Goal: Check status: Check status

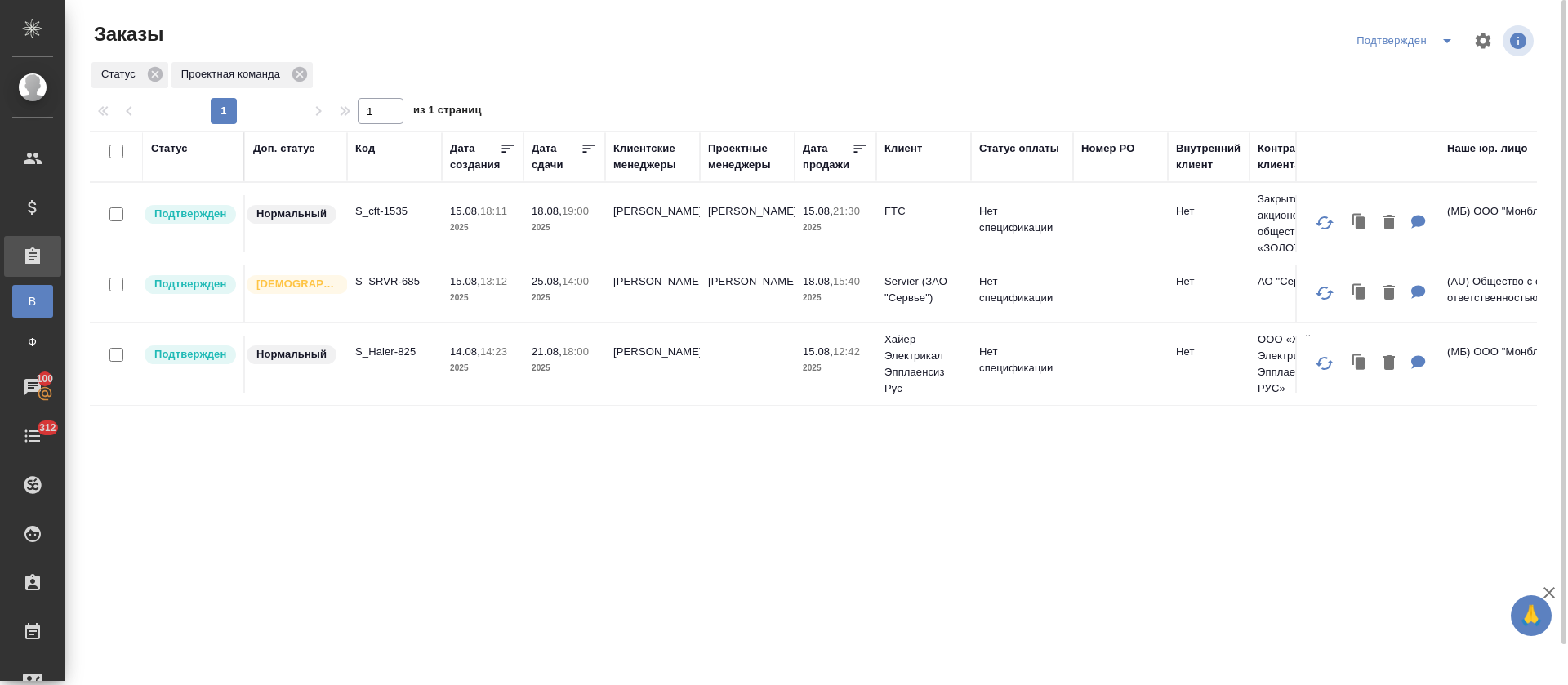
click at [1447, 45] on icon "split button" at bounding box center [1448, 41] width 20 height 20
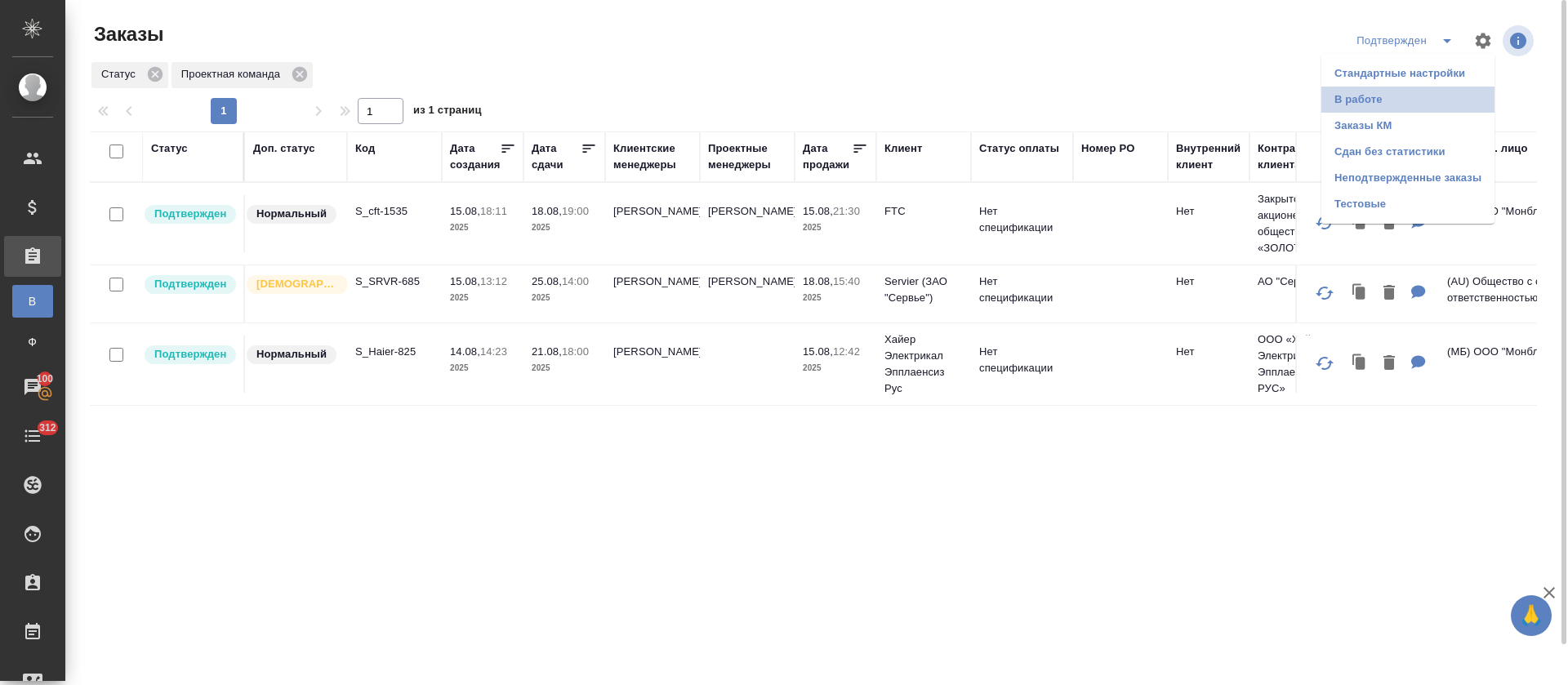
click at [1409, 105] on li "В работе" at bounding box center [1408, 100] width 173 height 26
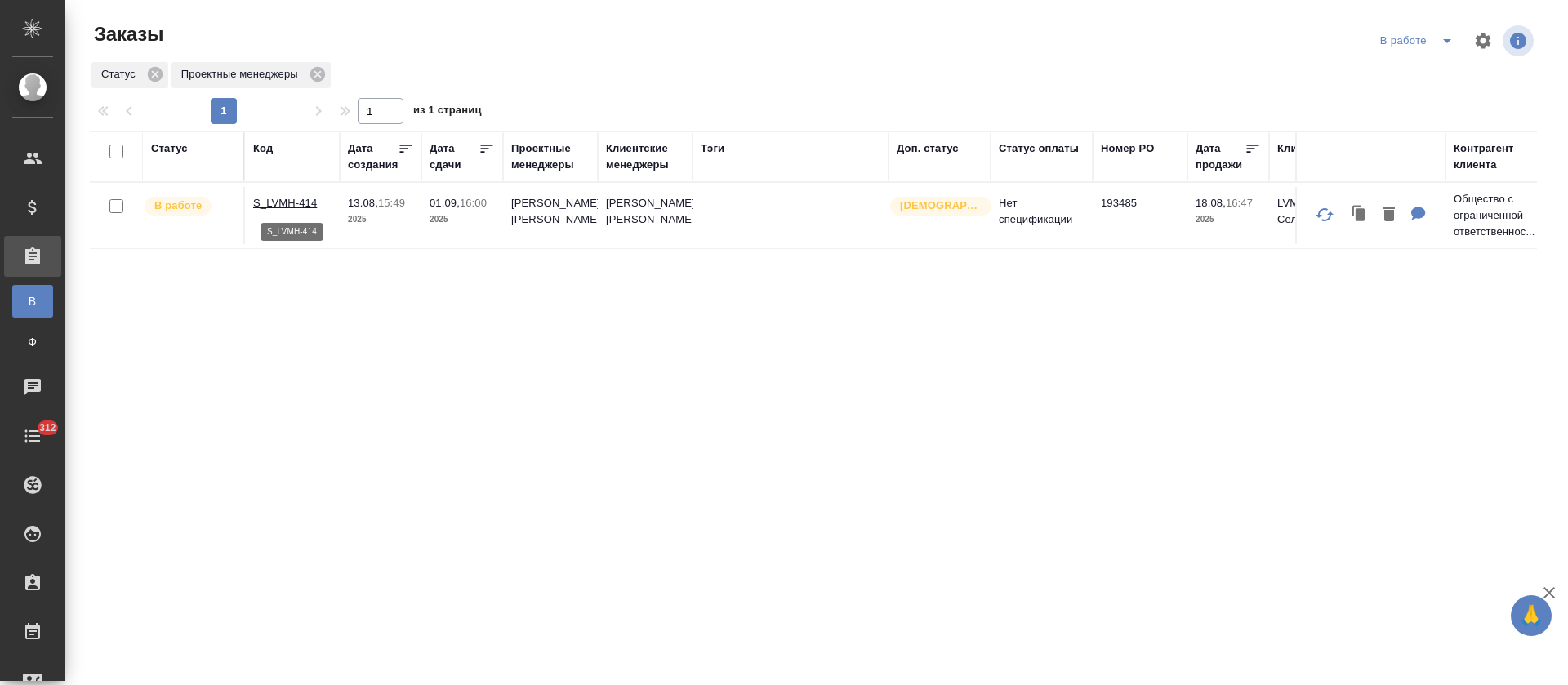
click at [307, 210] on p "S_LVMH-414" at bounding box center [292, 204] width 79 height 16
click at [736, 42] on div at bounding box center [820, 40] width 487 height 39
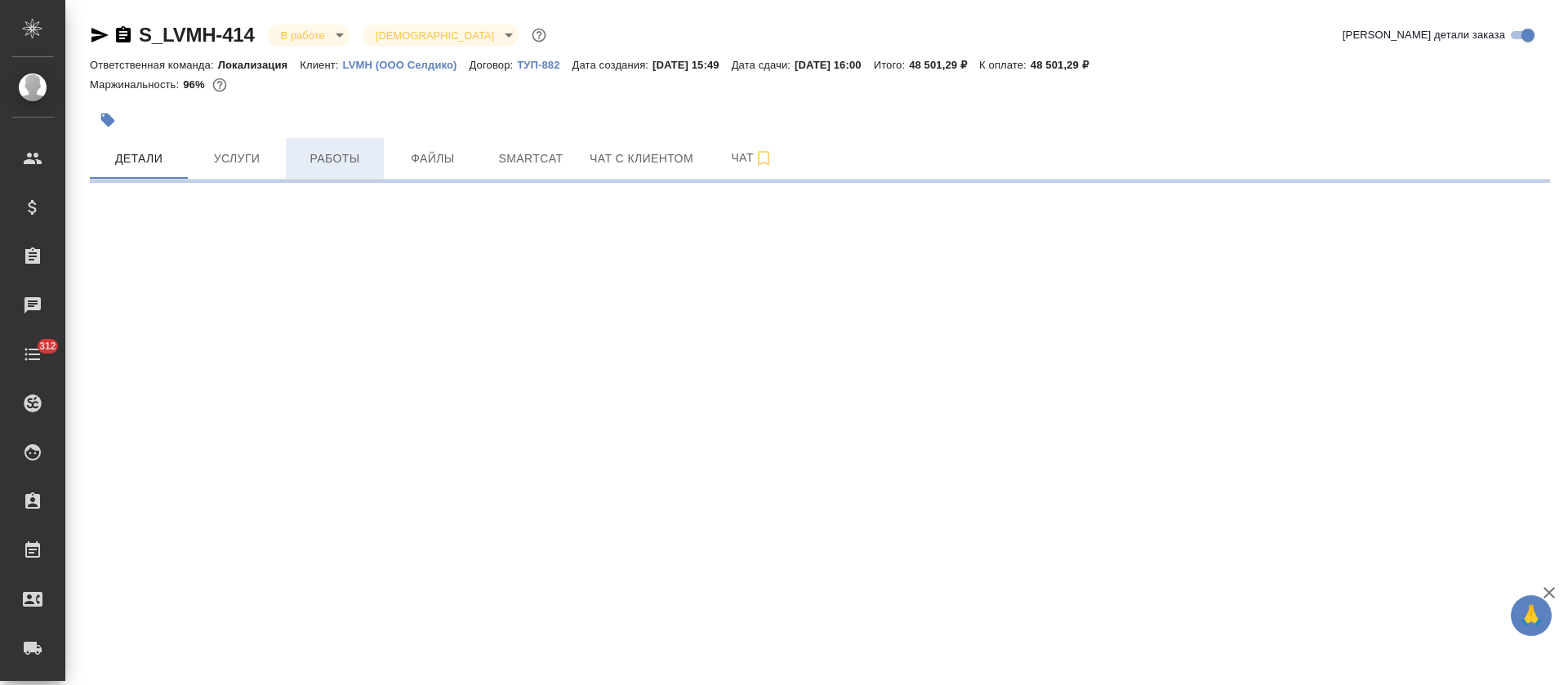
select select "RU"
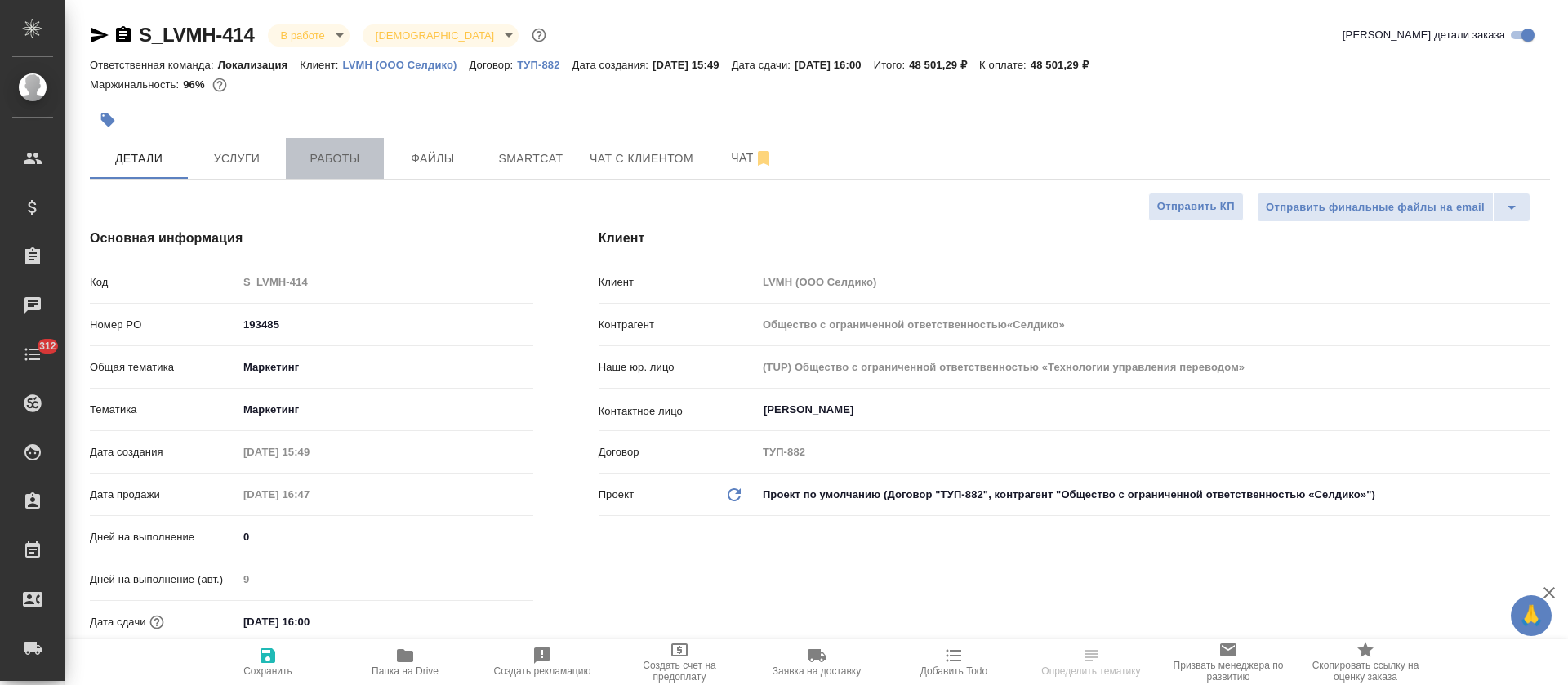
type input "Общество с ограниченной ответственностью«Селдико»"
type textarea "x"
click at [360, 142] on button "Работы" at bounding box center [335, 158] width 98 height 41
